Goal: Find specific page/section: Find specific page/section

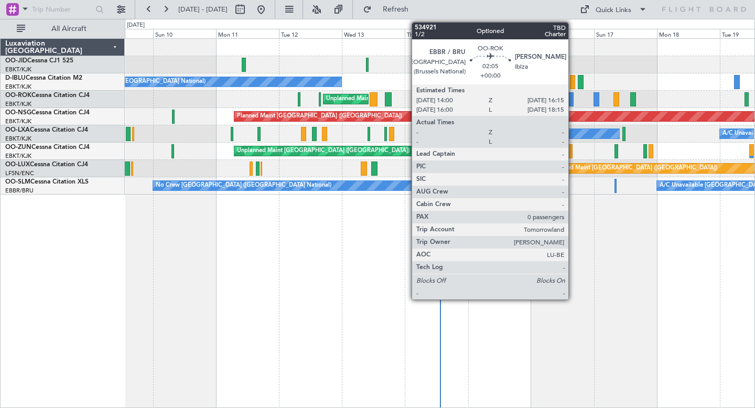
click at [573, 101] on div at bounding box center [570, 99] width 6 height 14
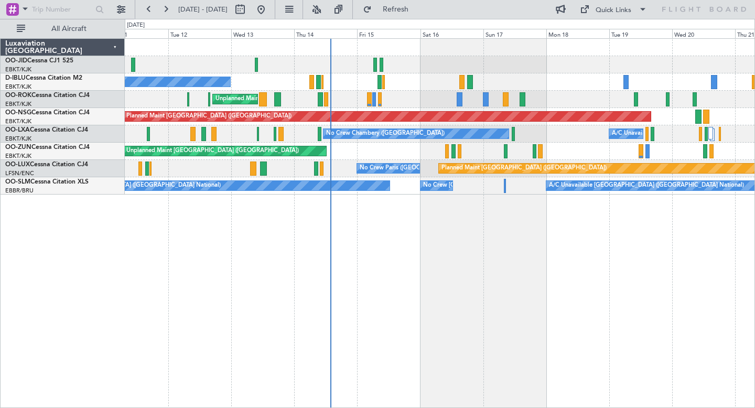
click at [564, 68] on div at bounding box center [440, 64] width 630 height 17
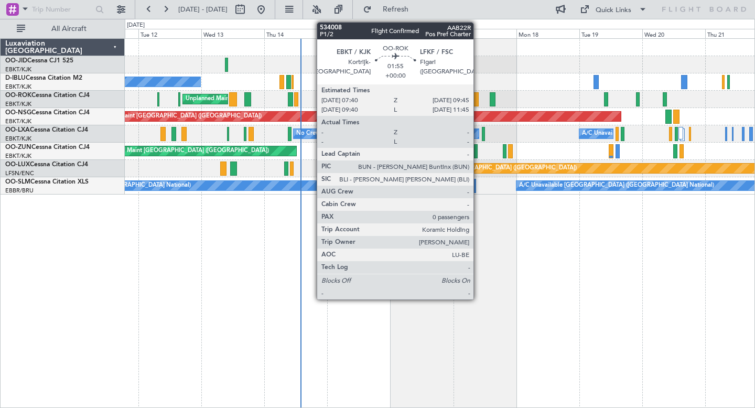
click at [478, 100] on div at bounding box center [476, 99] width 6 height 14
